Goal: Task Accomplishment & Management: Use online tool/utility

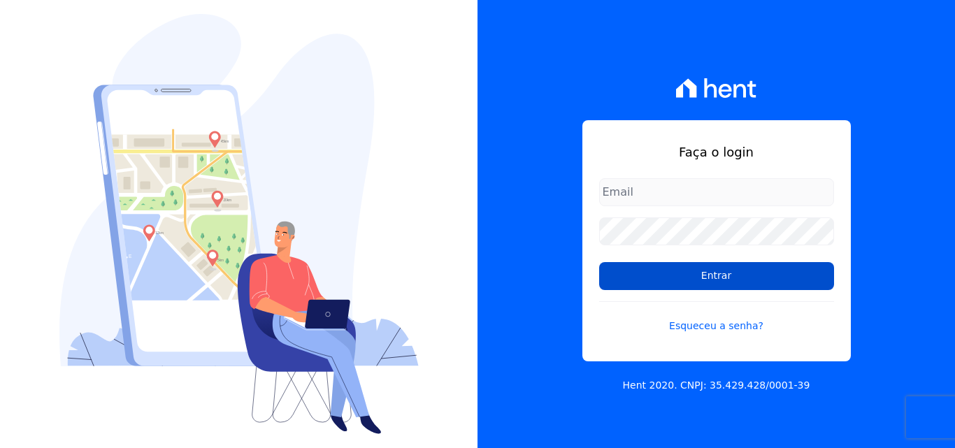
type input "[EMAIL_ADDRESS][DOMAIN_NAME]"
click at [633, 276] on input "Entrar" at bounding box center [716, 276] width 235 height 28
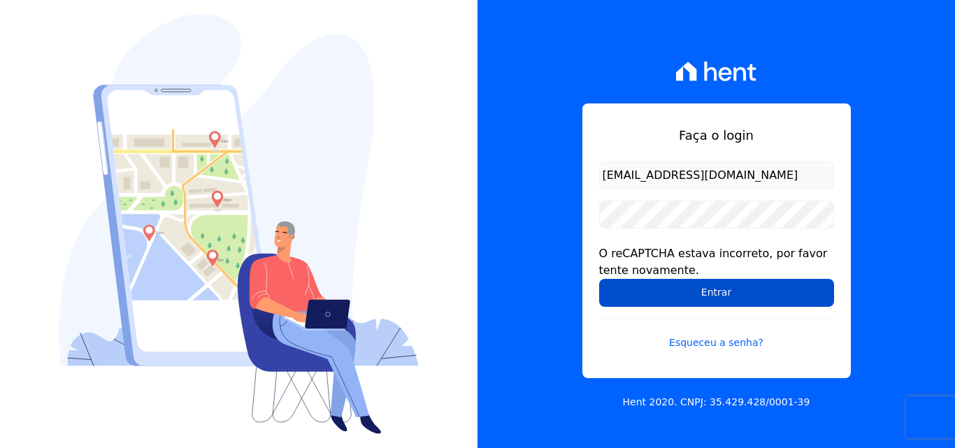
click at [723, 297] on input "Entrar" at bounding box center [716, 293] width 235 height 28
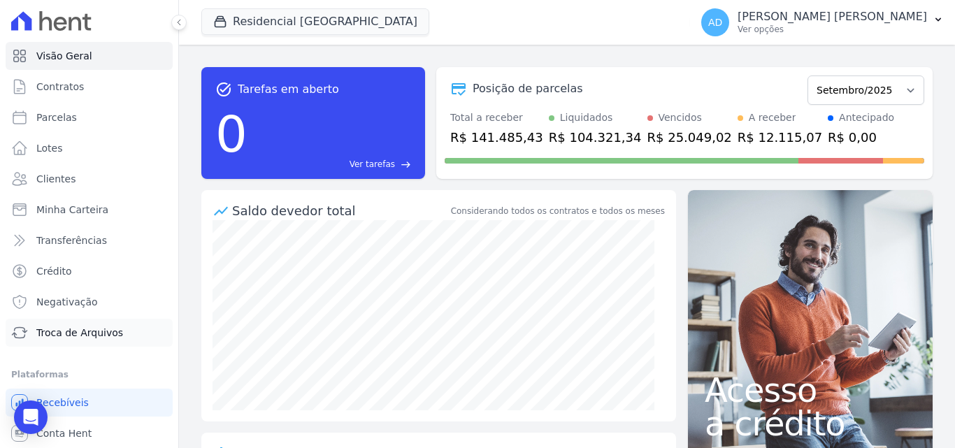
click at [82, 333] on span "Troca de Arquivos" at bounding box center [79, 333] width 87 height 14
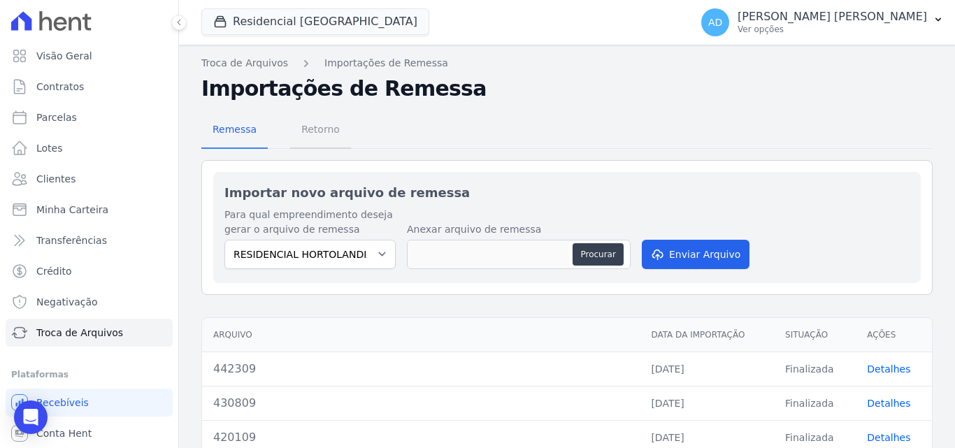
click at [327, 131] on span "Retorno" at bounding box center [320, 129] width 55 height 28
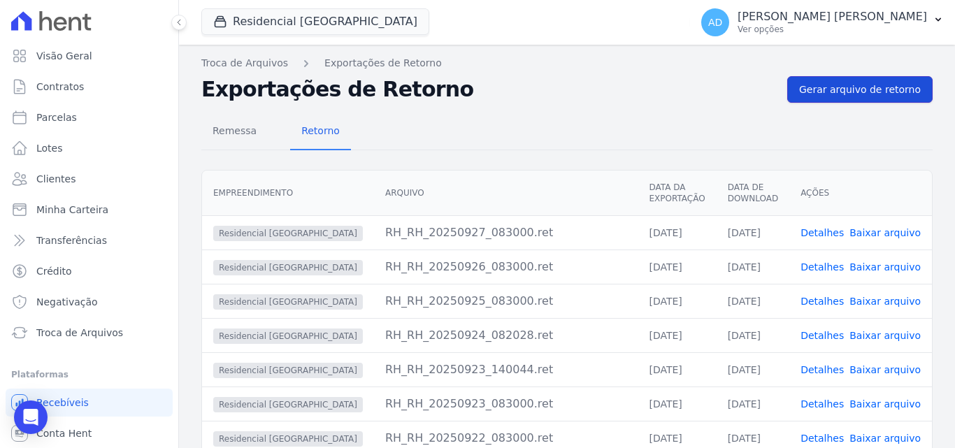
click at [869, 85] on span "Gerar arquivo de retorno" at bounding box center [860, 89] width 122 height 14
